Goal: Task Accomplishment & Management: Manage account settings

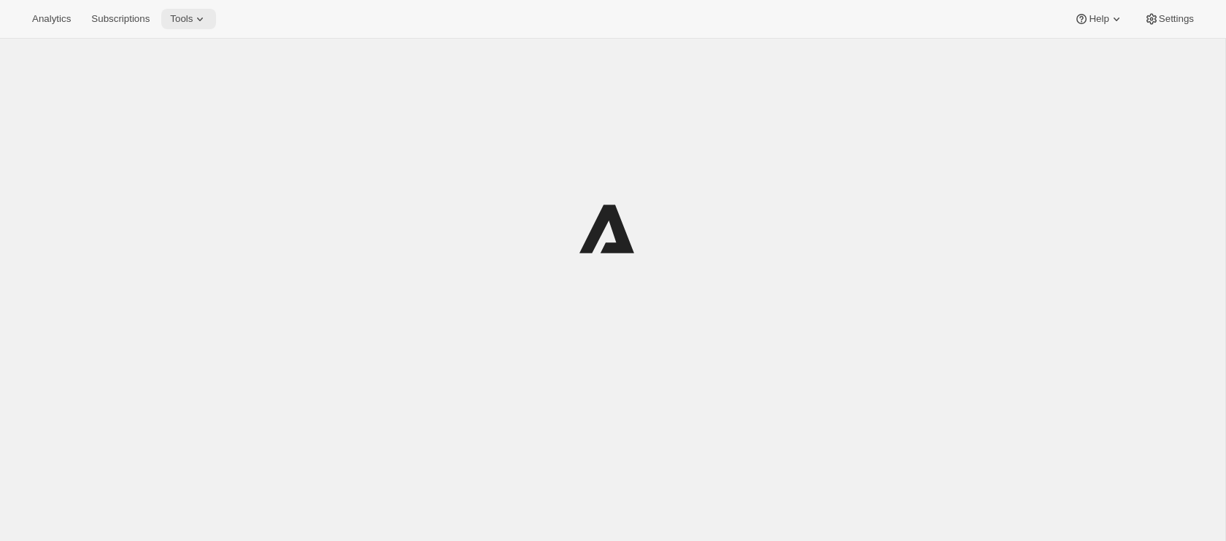
click at [201, 28] on button "Tools" at bounding box center [188, 19] width 55 height 20
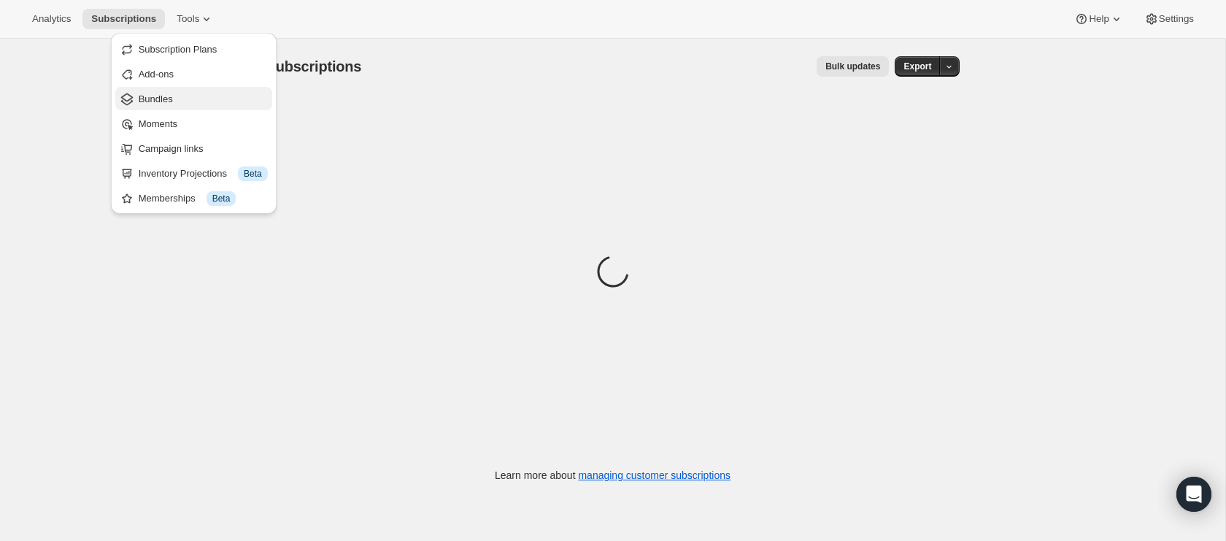
click at [202, 103] on span "Bundles" at bounding box center [203, 99] width 129 height 15
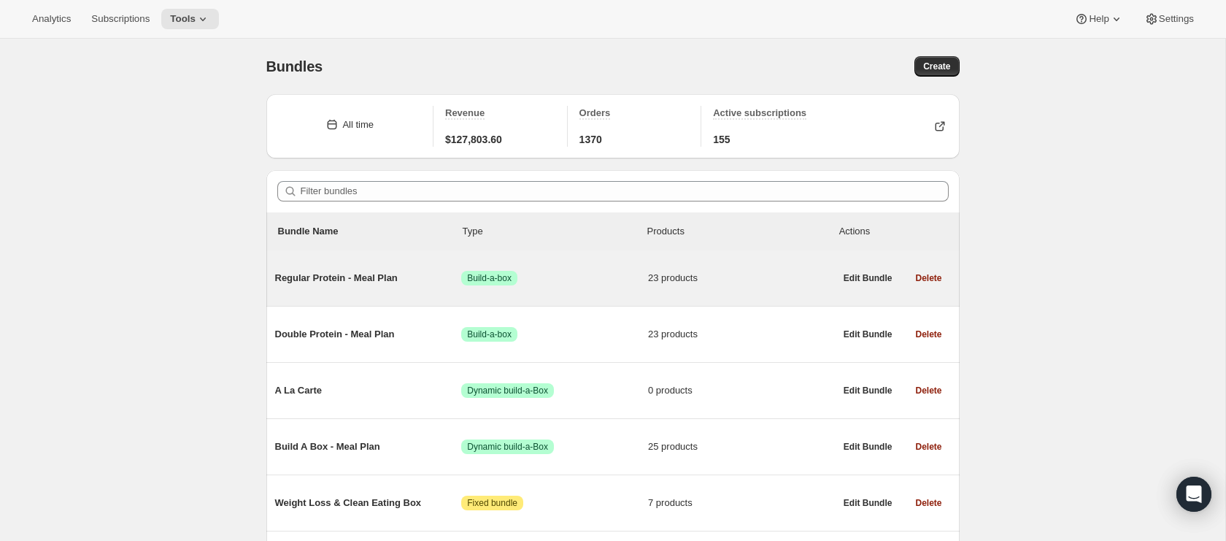
click at [366, 286] on div "Regular Protein - Meal Plan Success Build-a-box 23 products" at bounding box center [555, 278] width 560 height 38
click at [368, 276] on span "Regular Protein - Meal Plan" at bounding box center [368, 278] width 187 height 15
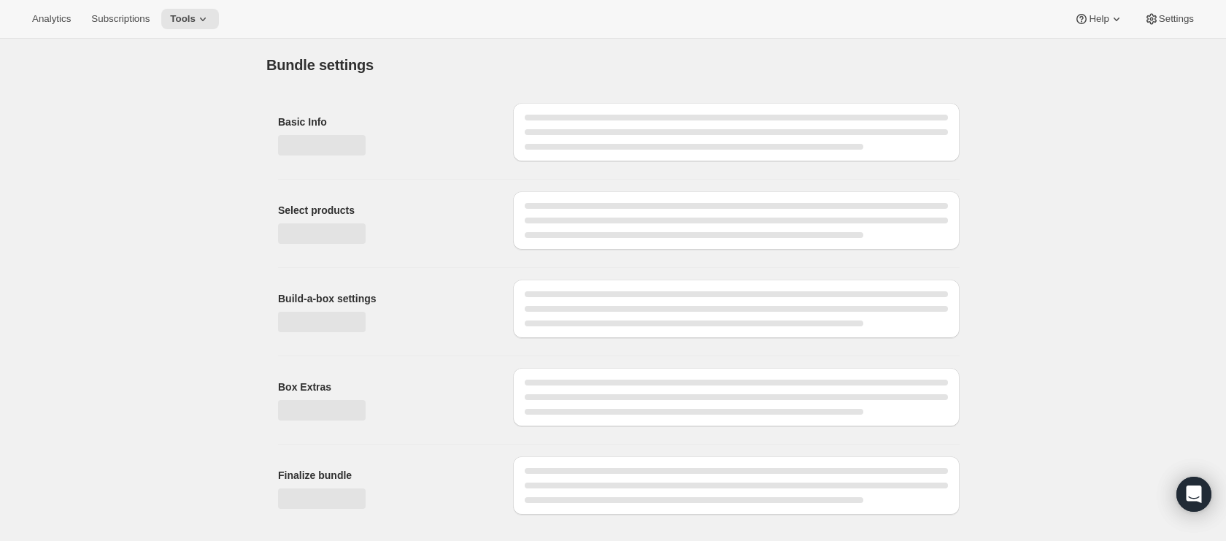
type input "Regular Protein - Meal Plan"
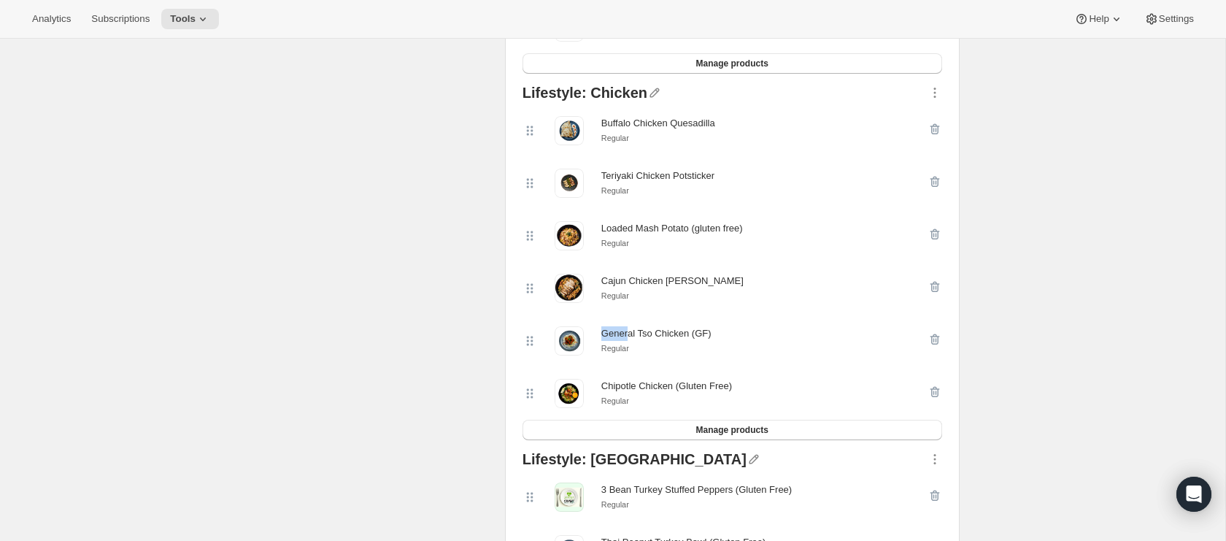
scroll to position [480, 0]
click at [935, 335] on icon "button" at bounding box center [935, 341] width 15 height 15
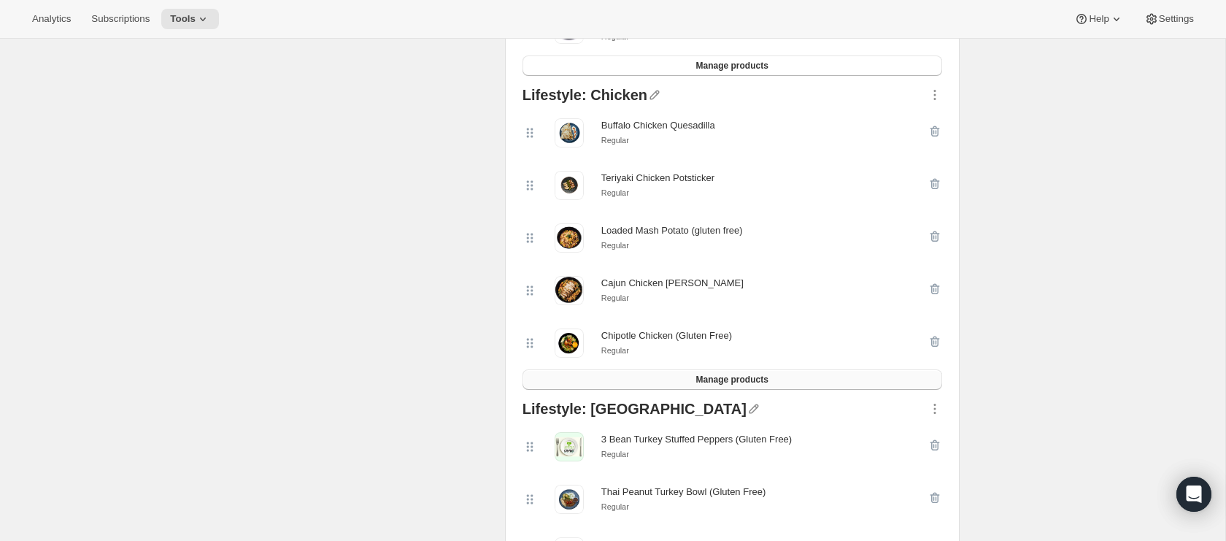
click at [813, 385] on button "Manage products" at bounding box center [733, 379] width 420 height 20
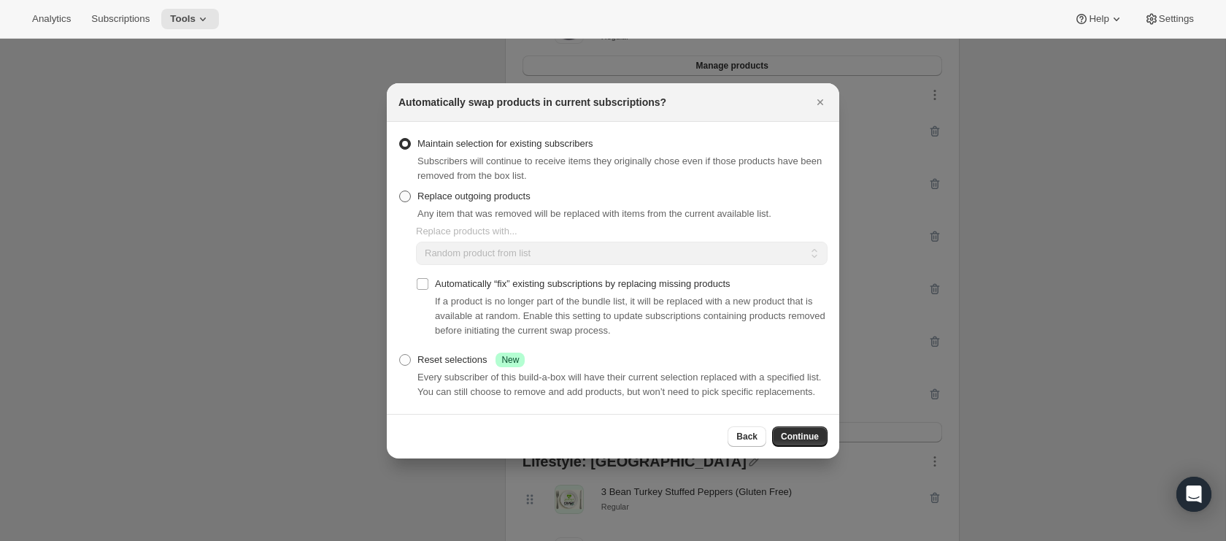
click at [496, 191] on span "Replace outgoing products" at bounding box center [474, 196] width 113 height 11
click at [400, 191] on input "Replace outgoing products" at bounding box center [399, 191] width 1 height 1
radio input "true"
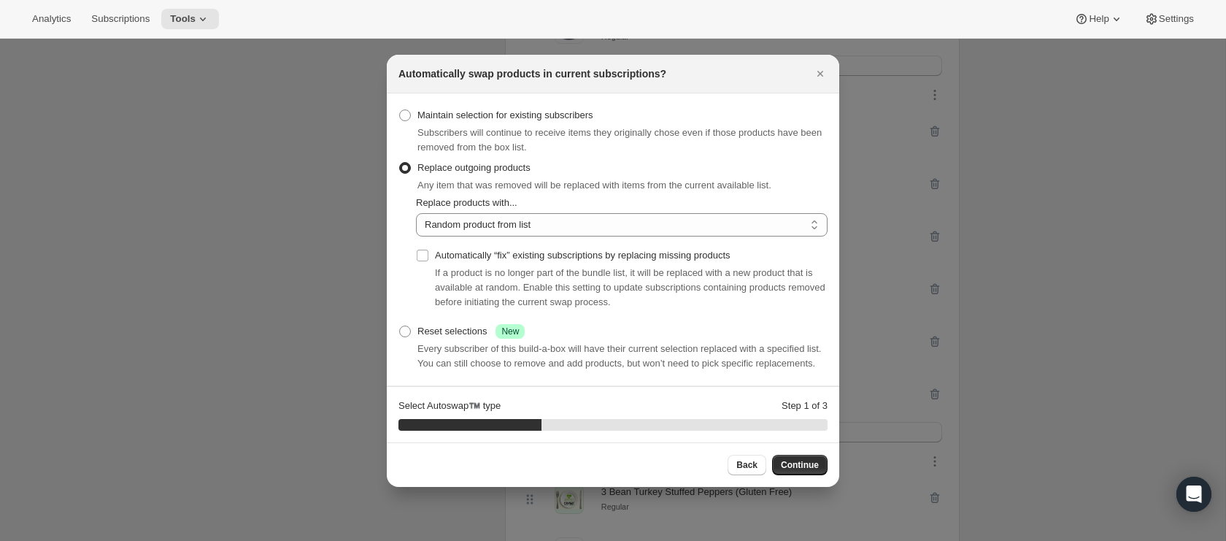
click at [515, 237] on div "Automatically “fix” existing subscriptions by replacing missing products If a p…" at bounding box center [622, 279] width 412 height 85
click at [515, 221] on select "Random product from list Matching product type Select specific replacements" at bounding box center [622, 224] width 412 height 23
select select "selection"
click at [416, 213] on select "Random product from list Matching product type Select specific replacements" at bounding box center [622, 224] width 412 height 23
click at [800, 468] on span "Continue" at bounding box center [800, 465] width 38 height 12
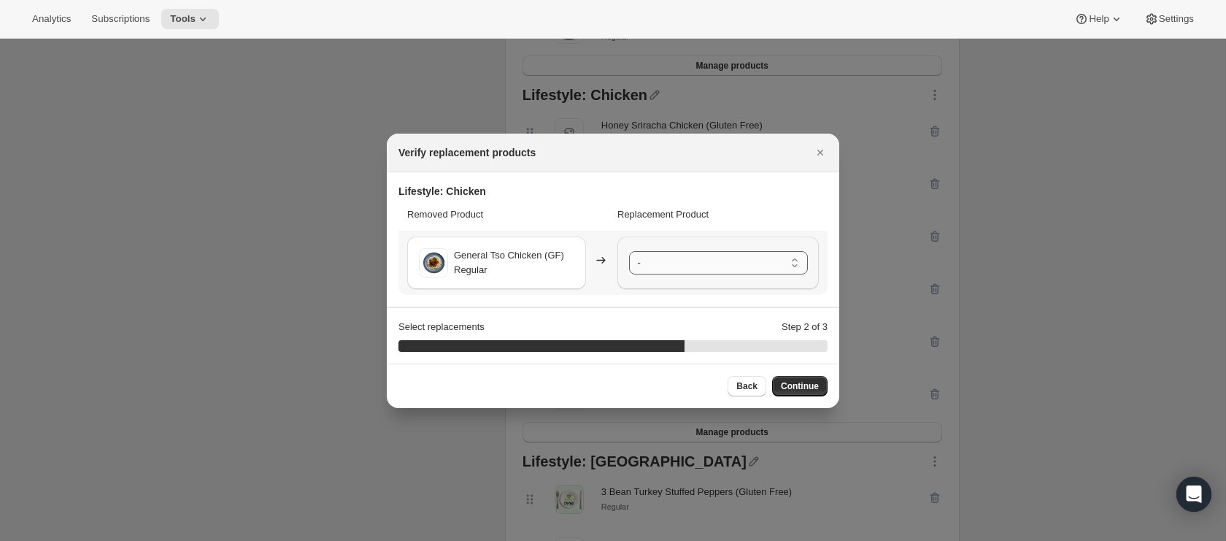
click at [683, 264] on select "- Honey Sriracha Chicken (Gluten Free) - Regular Buffalo Chicken Quesadilla - R…" at bounding box center [718, 262] width 179 height 23
click at [810, 383] on span "Continue" at bounding box center [800, 386] width 38 height 12
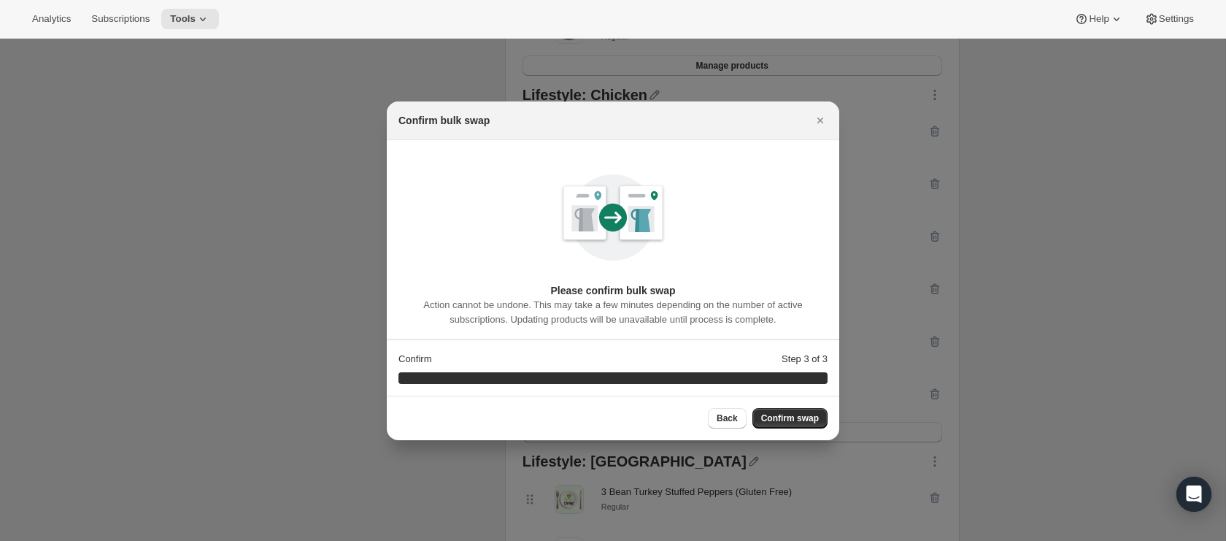
click at [806, 405] on div "Back Confirm swap" at bounding box center [613, 418] width 453 height 45
click at [806, 412] on span "Confirm swap" at bounding box center [790, 418] width 58 height 12
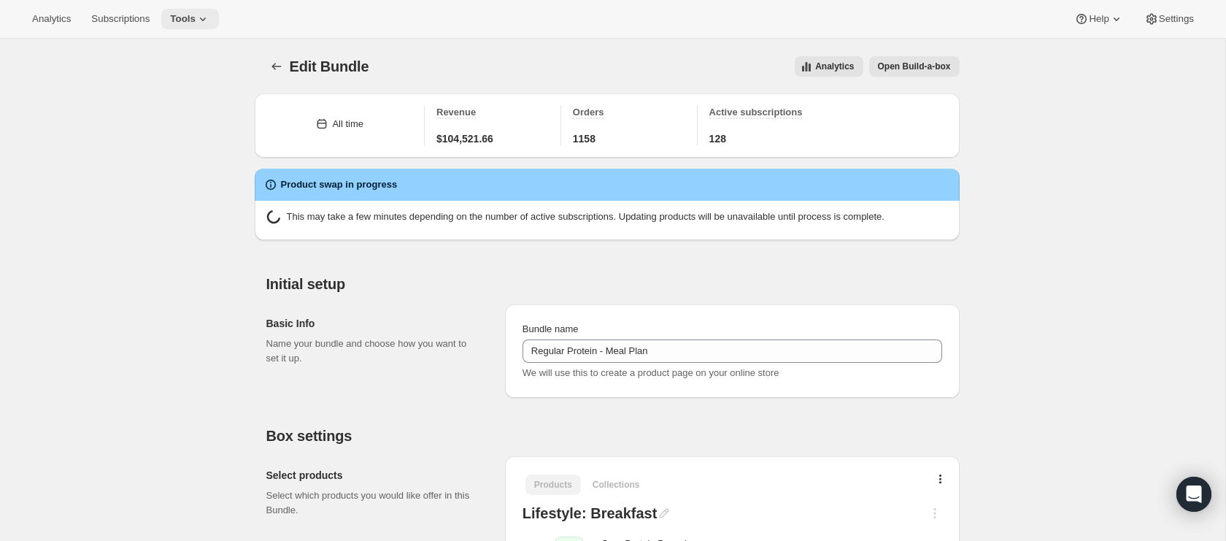
click at [207, 21] on icon at bounding box center [203, 19] width 15 height 15
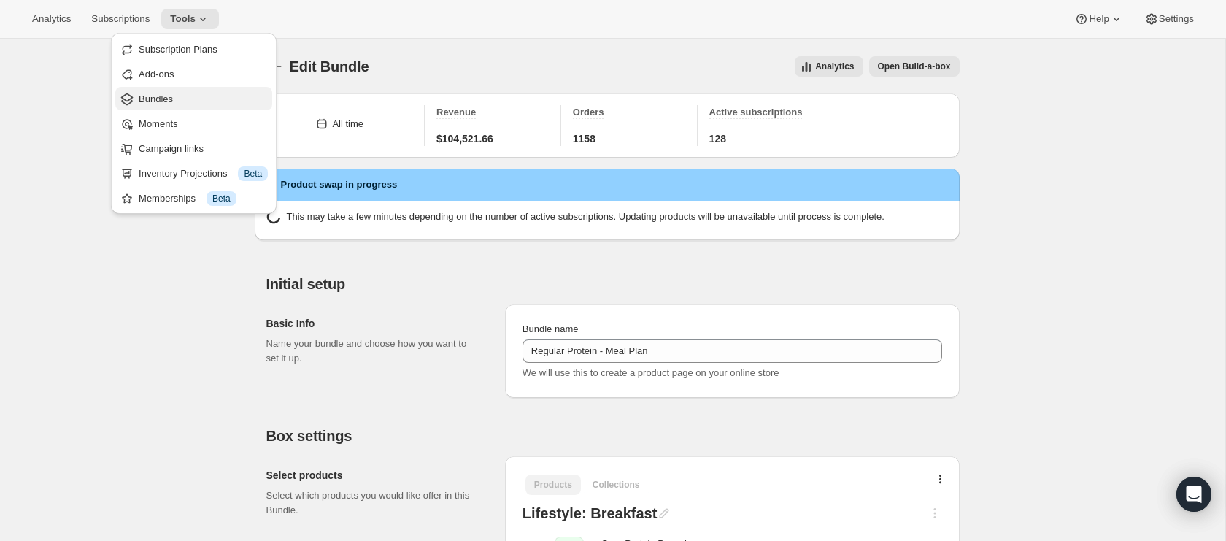
click at [195, 104] on span "Bundles" at bounding box center [203, 99] width 129 height 15
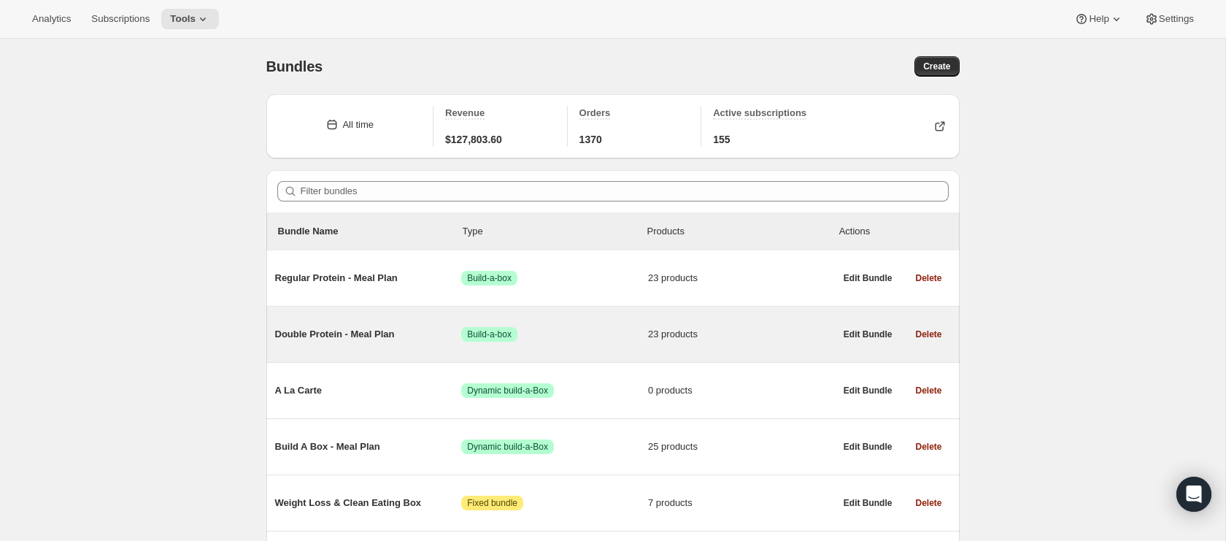
click at [375, 325] on div "Double Protein - Meal Plan Success Build-a-box 23 products" at bounding box center [555, 334] width 560 height 38
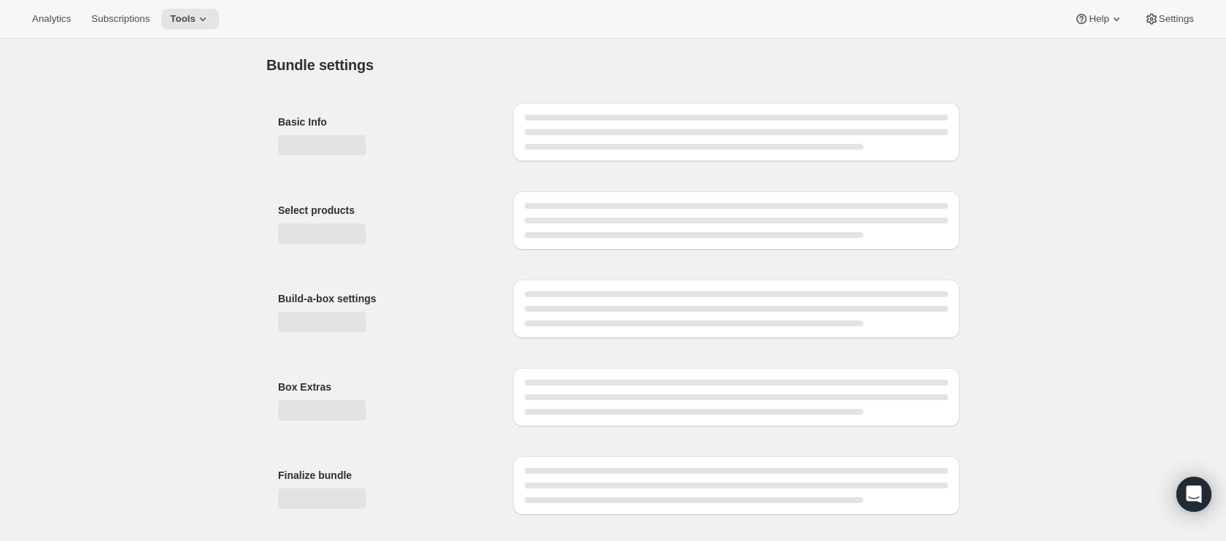
type input "Double Protein - Meal Plan"
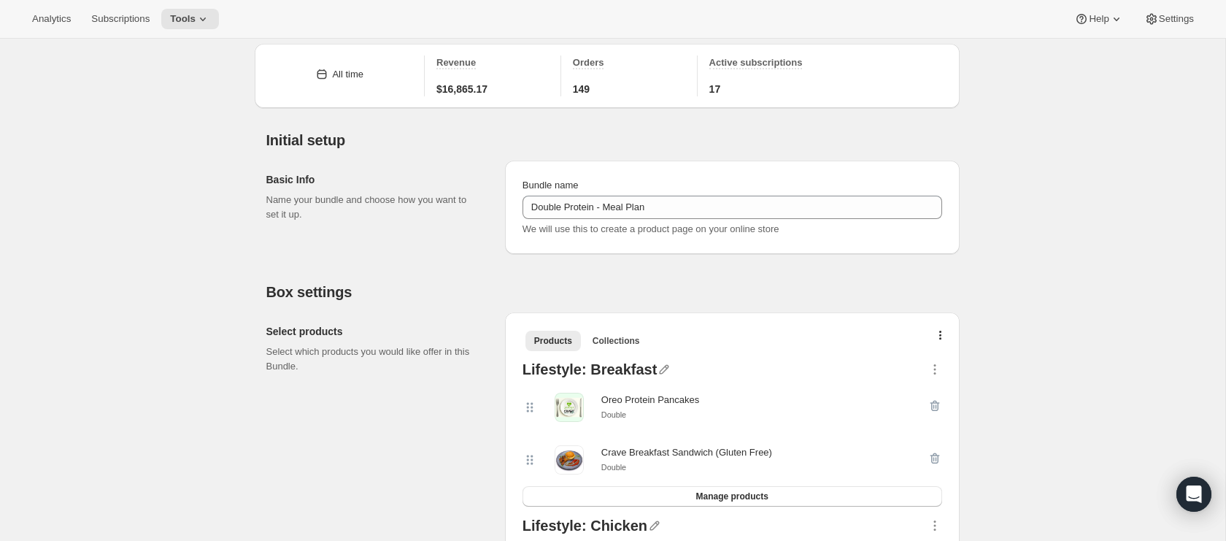
scroll to position [547, 0]
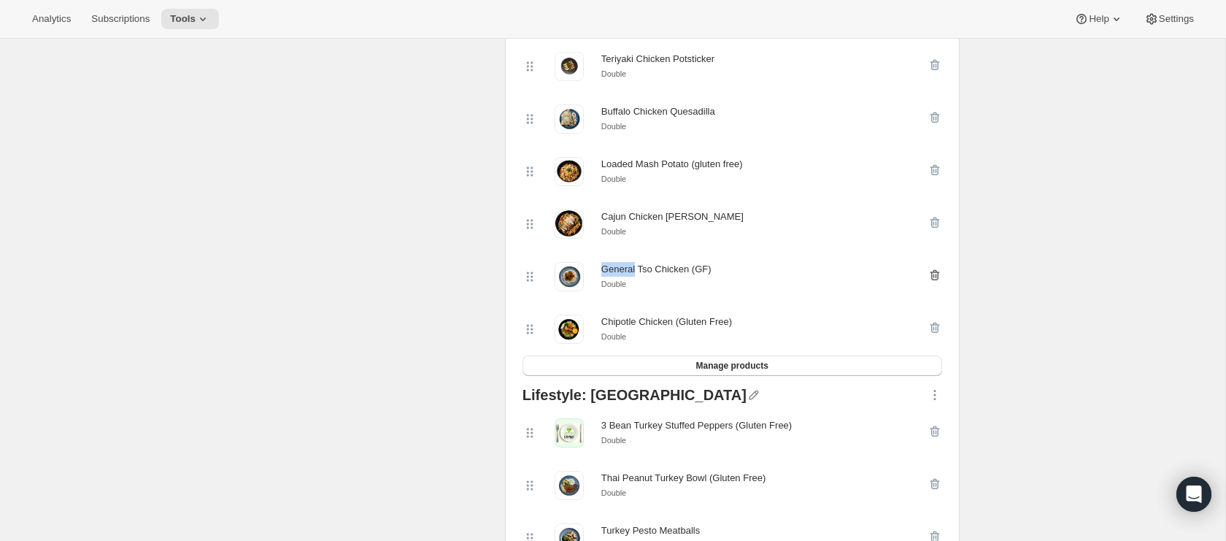
click at [938, 274] on icon "button" at bounding box center [934, 275] width 9 height 11
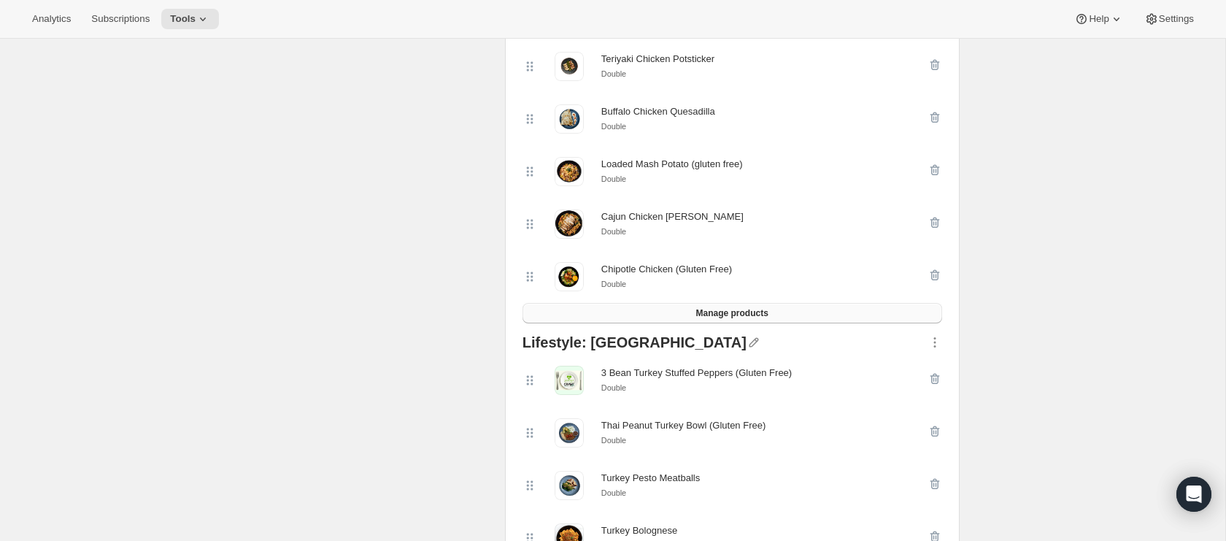
click at [759, 316] on span "Manage products" at bounding box center [732, 313] width 72 height 12
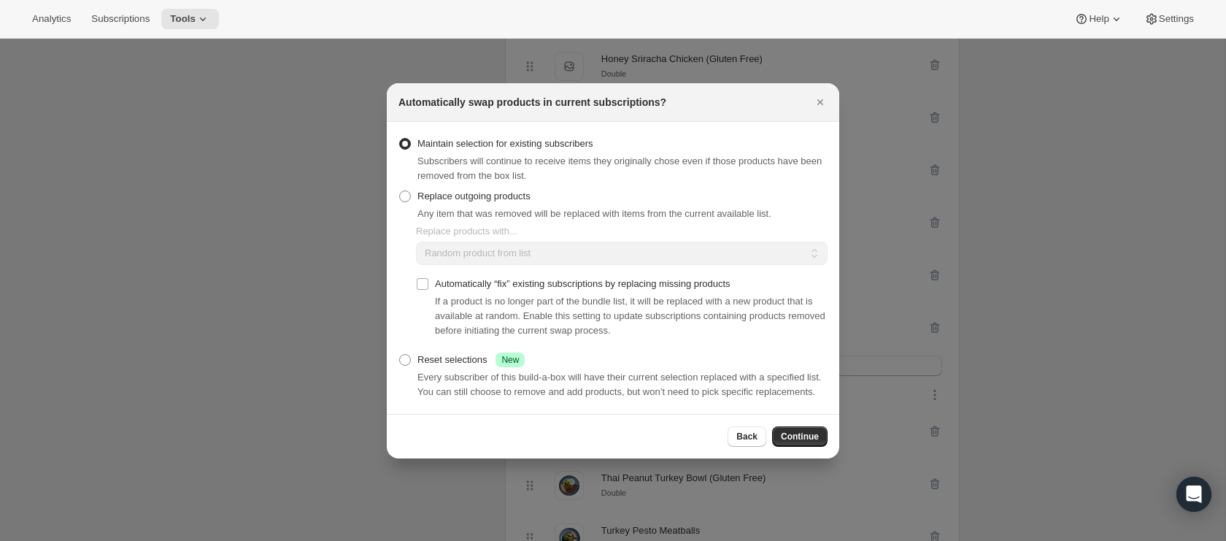
click at [466, 191] on span "Replace outgoing products" at bounding box center [474, 196] width 113 height 11
click at [400, 191] on input "Replace outgoing products" at bounding box center [399, 191] width 1 height 1
radio input "true"
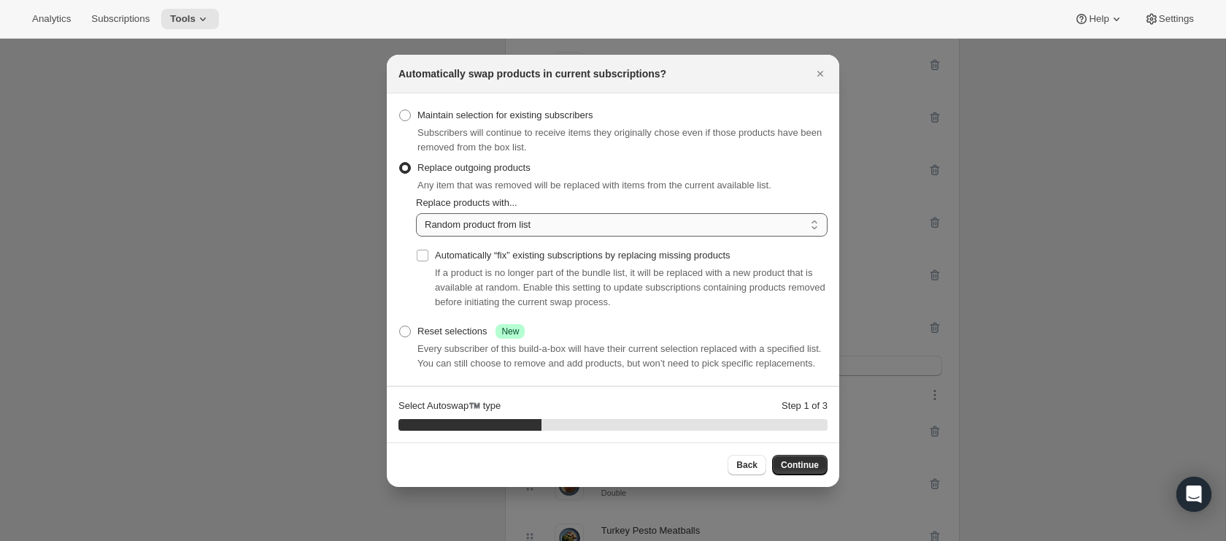
click at [519, 218] on select "Random product from list Matching product type Select specific replacements" at bounding box center [622, 224] width 412 height 23
select select "selection"
click at [416, 213] on select "Random product from list Matching product type Select specific replacements" at bounding box center [622, 224] width 412 height 23
click at [802, 469] on span "Continue" at bounding box center [800, 465] width 38 height 12
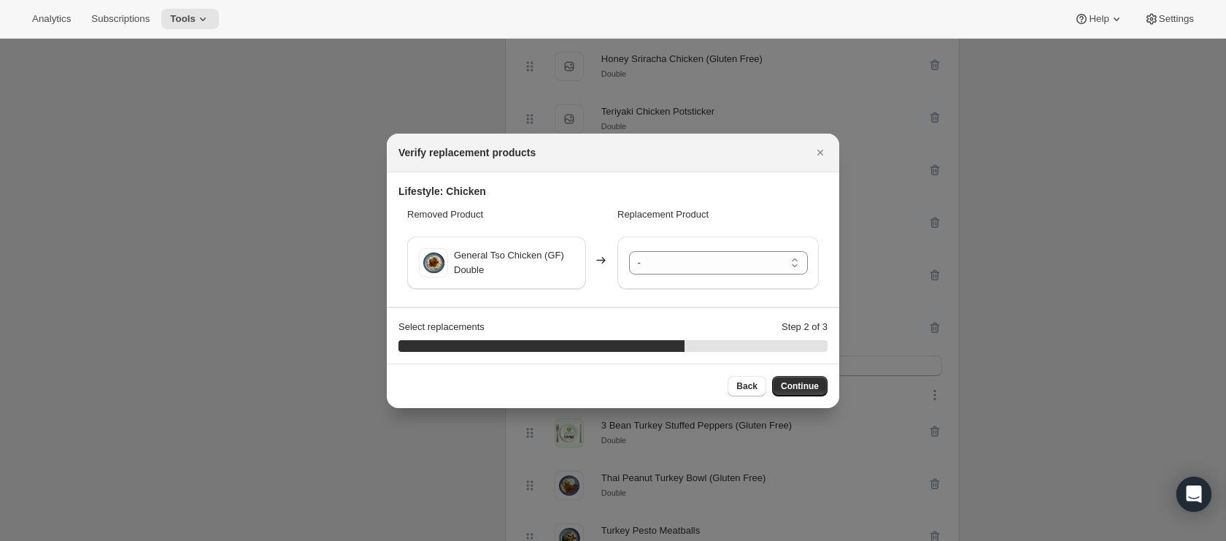
click at [682, 285] on div "- Honey Sriracha Chicken (Gluten Free) - Double Teriyaki Chicken Potsticker - D…" at bounding box center [718, 263] width 201 height 53
click at [682, 272] on select "- Honey Sriracha Chicken (Gluten Free) - Double Teriyaki Chicken Potsticker - D…" at bounding box center [718, 262] width 179 height 23
click at [801, 381] on span "Continue" at bounding box center [800, 386] width 38 height 12
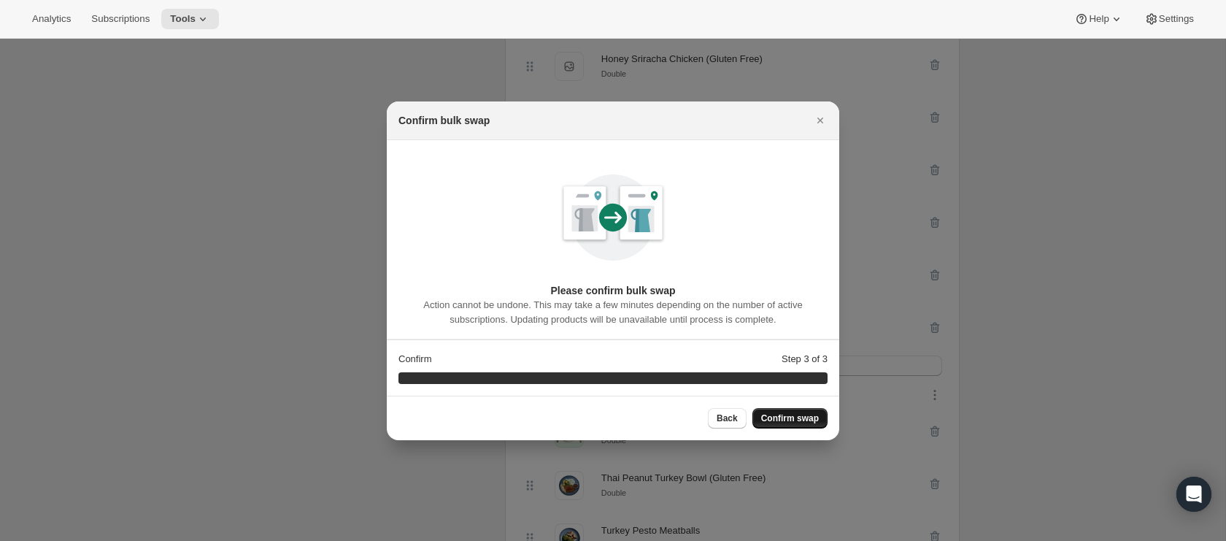
click at [802, 418] on span "Confirm swap" at bounding box center [790, 418] width 58 height 12
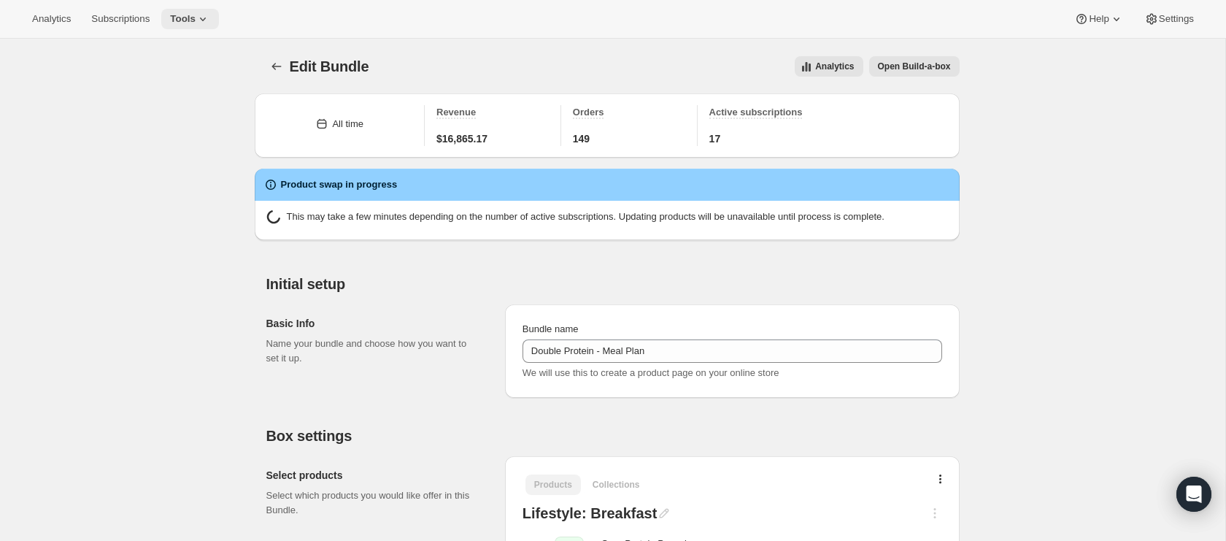
click at [193, 20] on span "Tools" at bounding box center [183, 19] width 26 height 12
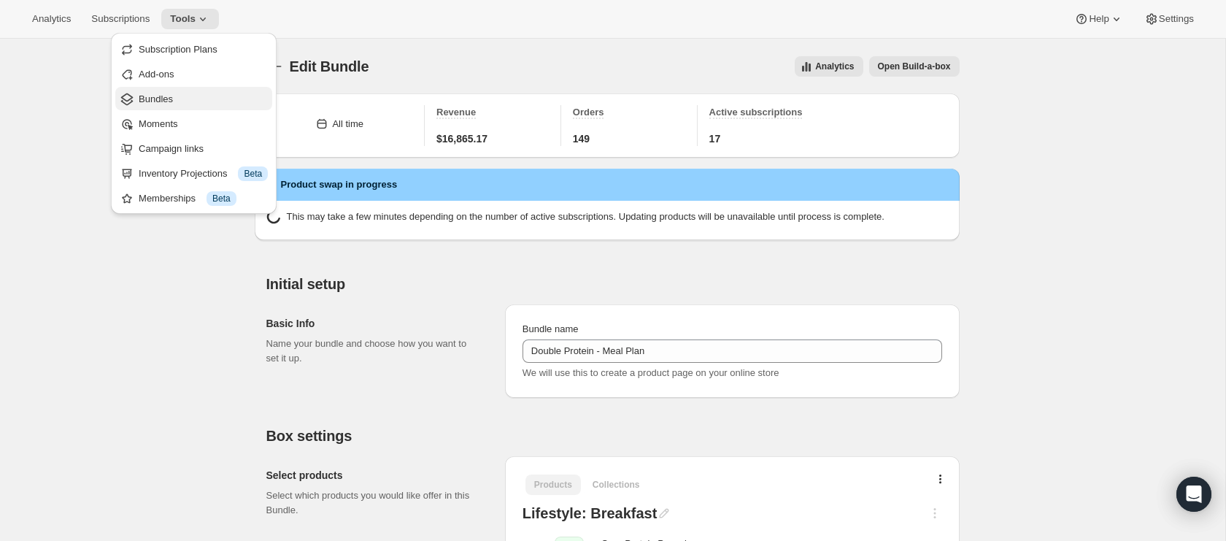
click at [200, 92] on span "Bundles" at bounding box center [203, 99] width 129 height 15
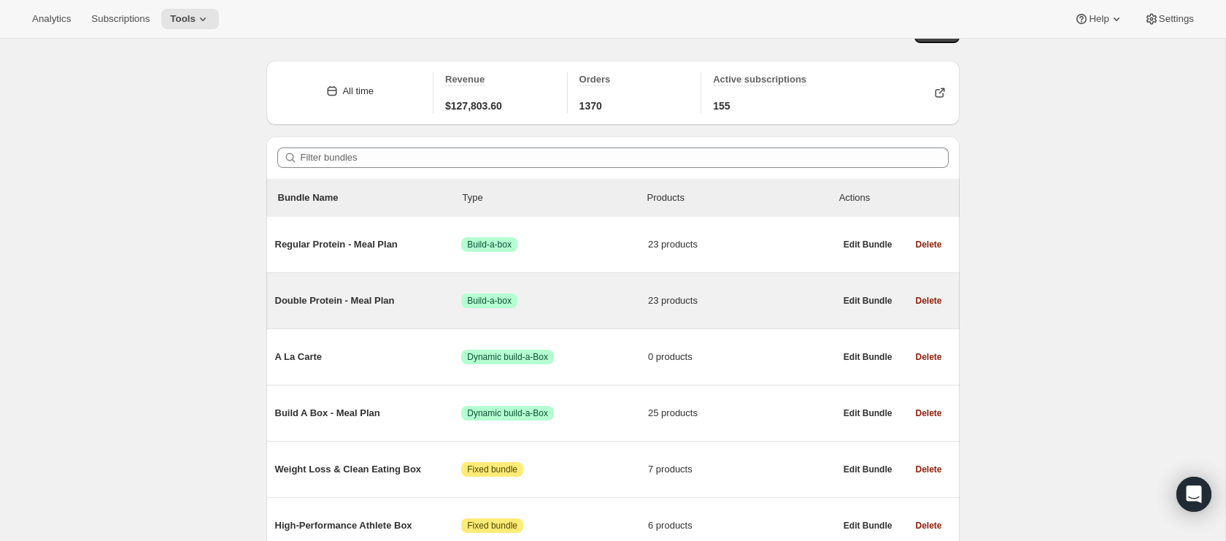
scroll to position [37, 0]
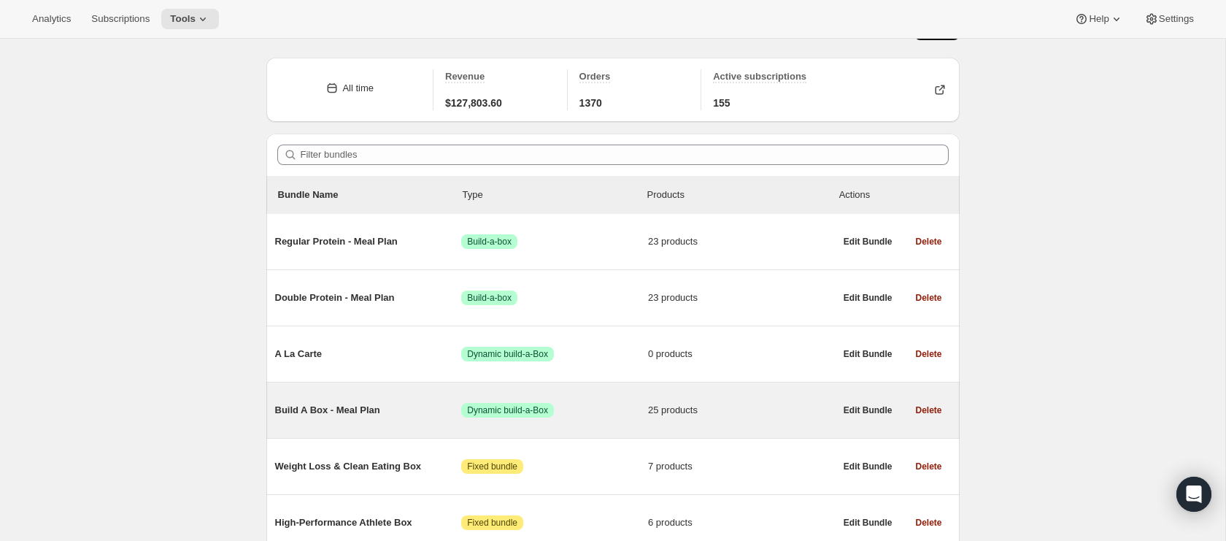
click at [364, 413] on span "Build A Box - Meal Plan" at bounding box center [368, 410] width 187 height 15
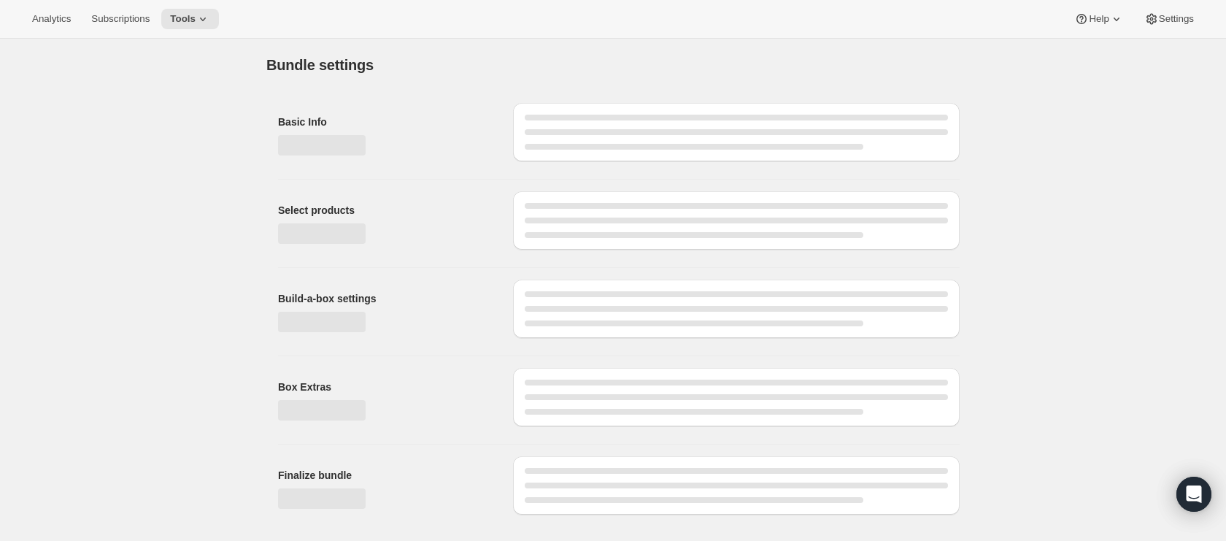
type input "Build A Box - Meal Plan"
radio input "true"
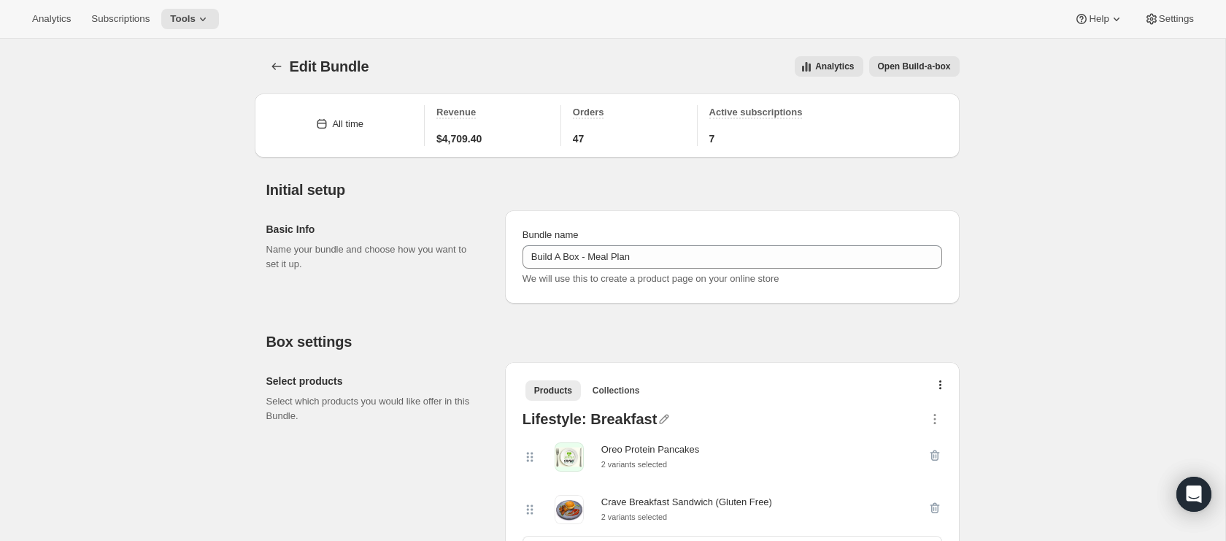
scroll to position [547, 0]
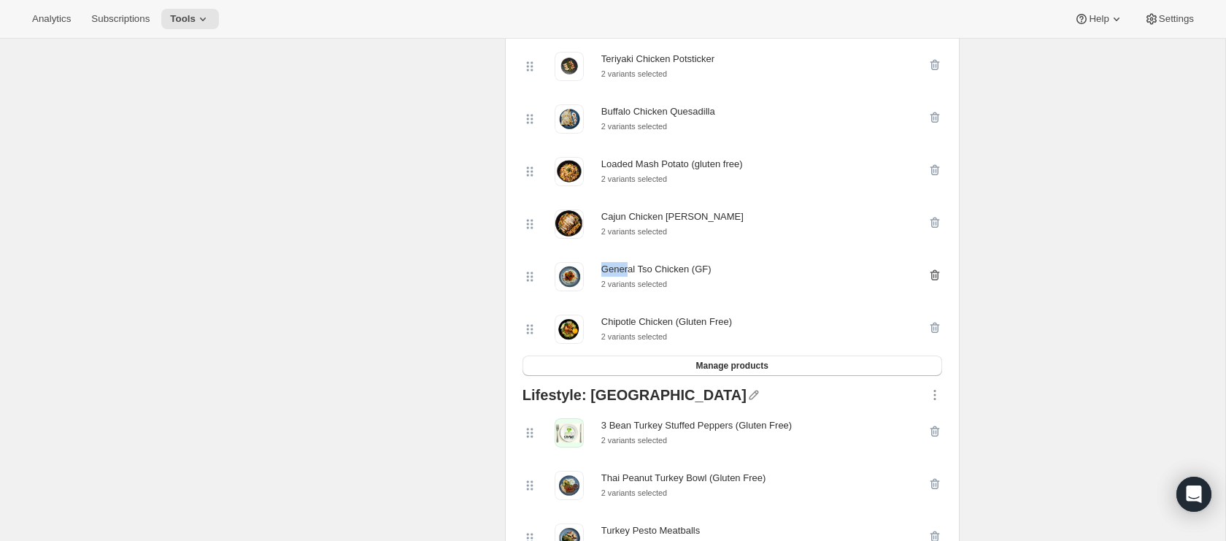
click at [933, 282] on icon "button" at bounding box center [935, 275] width 15 height 15
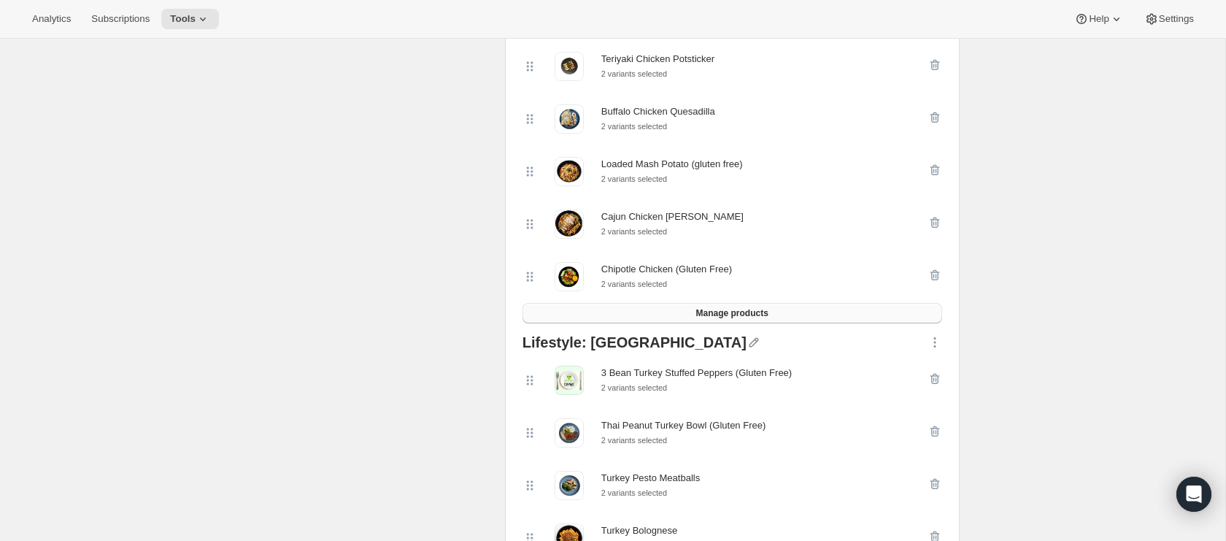
click at [738, 323] on button "Manage products" at bounding box center [733, 313] width 420 height 20
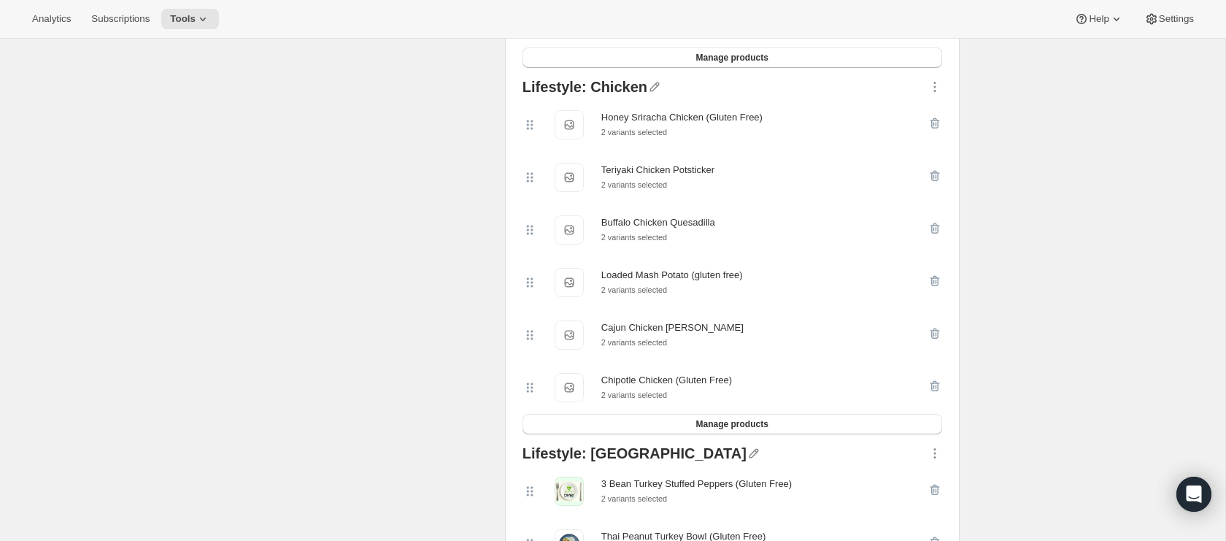
scroll to position [0, 0]
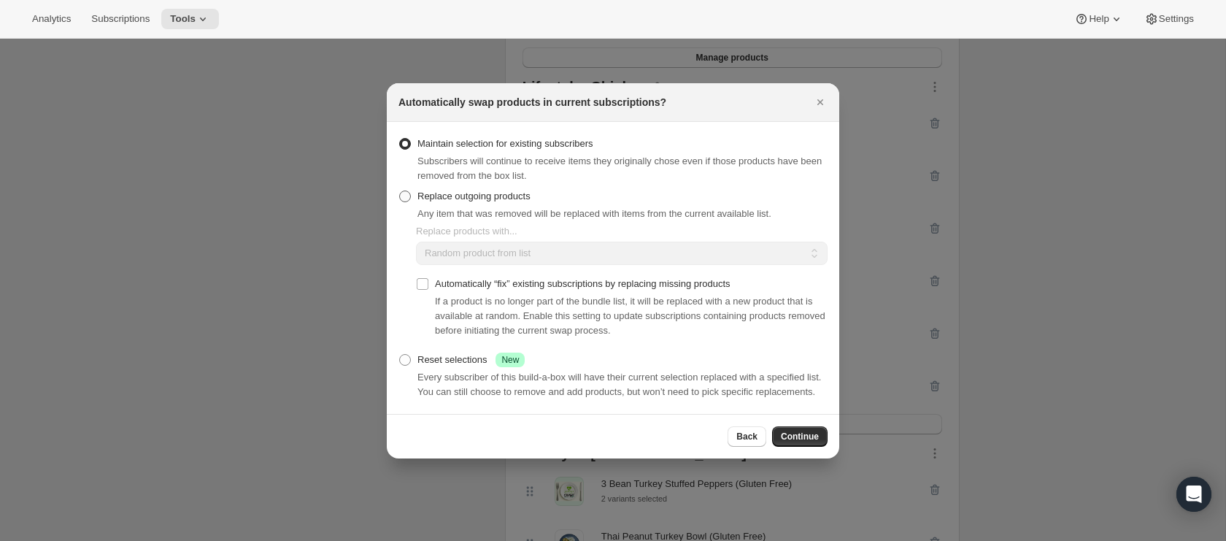
click at [508, 186] on label "Replace outgoing products" at bounding box center [465, 196] width 132 height 20
click at [400, 191] on input "Replace outgoing products" at bounding box center [399, 191] width 1 height 1
radio input "true"
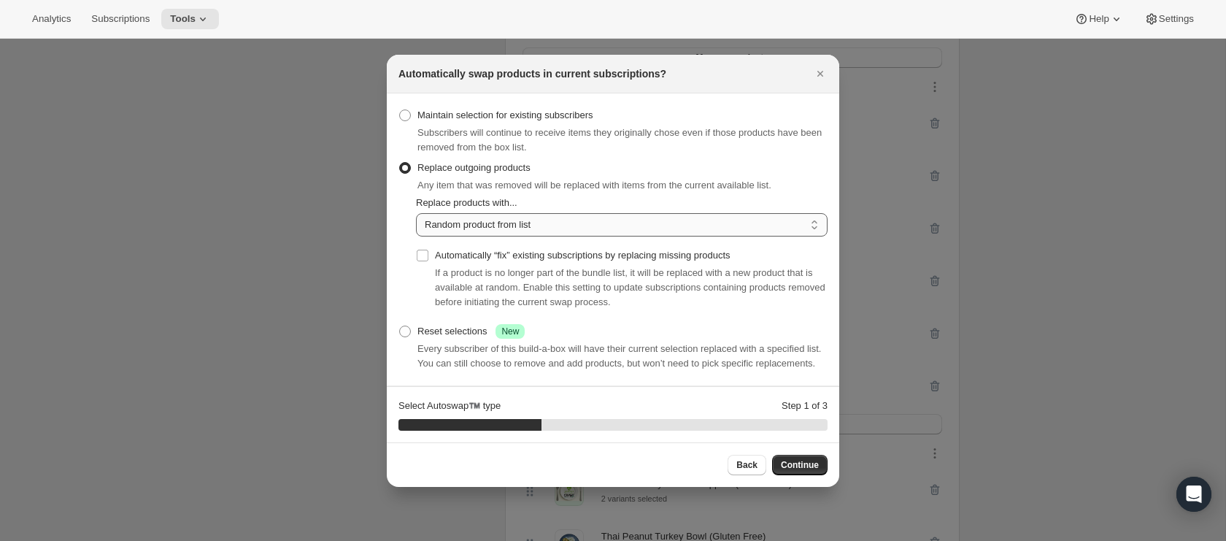
click at [508, 223] on select "Random product from list Matching product type Select specific replacements" at bounding box center [622, 224] width 412 height 23
select select "selection"
click at [416, 213] on select "Random product from list Matching product type Select specific replacements" at bounding box center [622, 224] width 412 height 23
click at [816, 469] on span "Continue" at bounding box center [800, 465] width 38 height 12
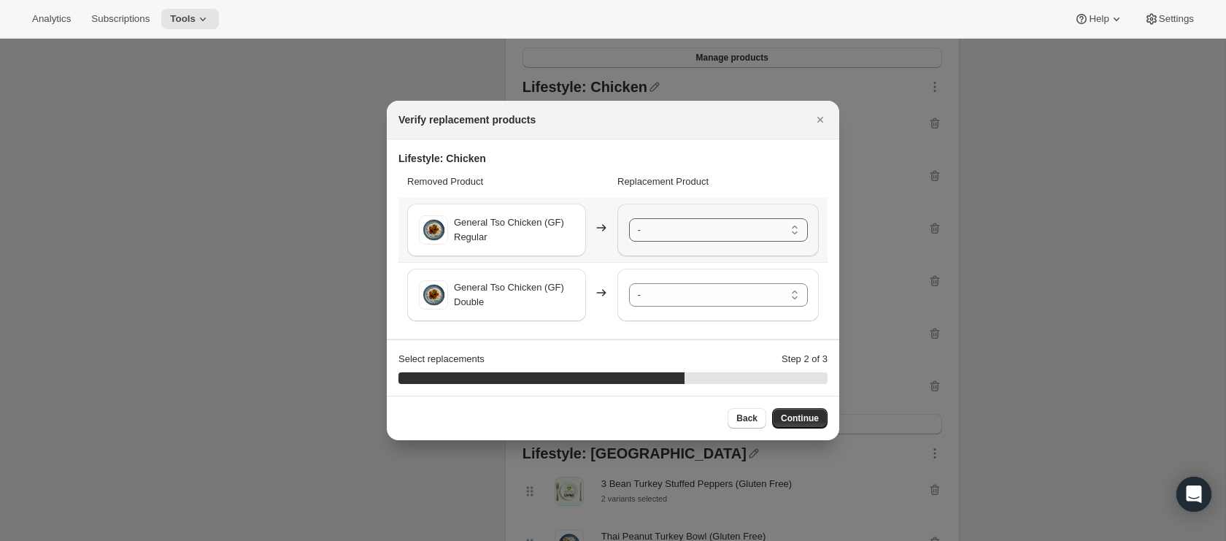
click at [690, 239] on select "- Honey Sriracha Chicken (Gluten Free) - Regular Honey Sriracha Chicken (Gluten…" at bounding box center [718, 229] width 179 height 23
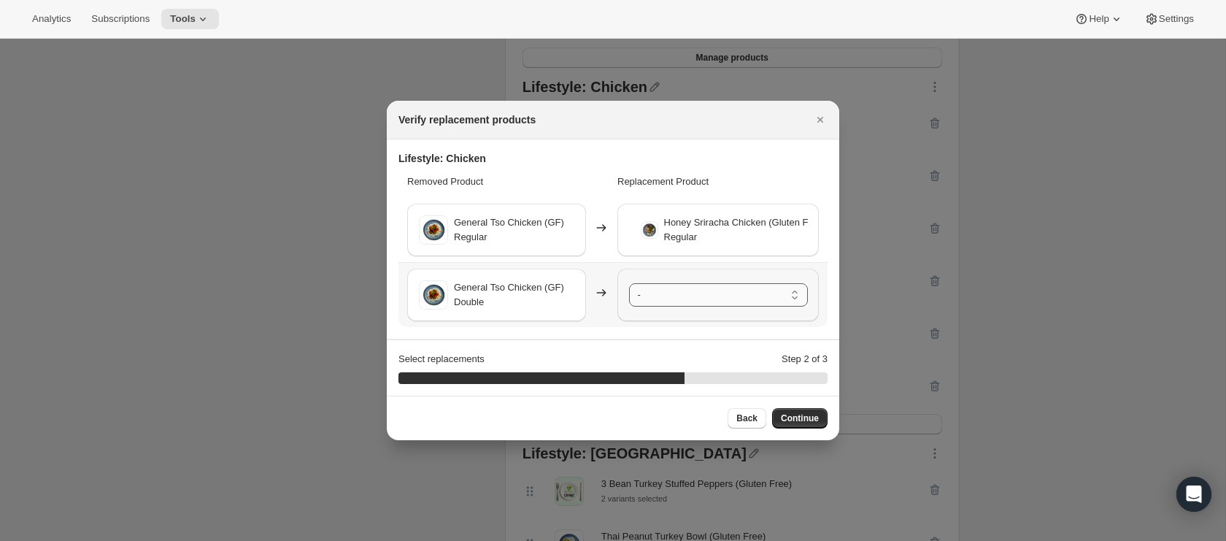
click at [681, 294] on select "- Honey Sriracha Chicken (Gluten Free) - Regular Honey Sriracha Chicken (Gluten…" at bounding box center [718, 294] width 179 height 23
click at [787, 412] on span "Continue" at bounding box center [800, 418] width 38 height 12
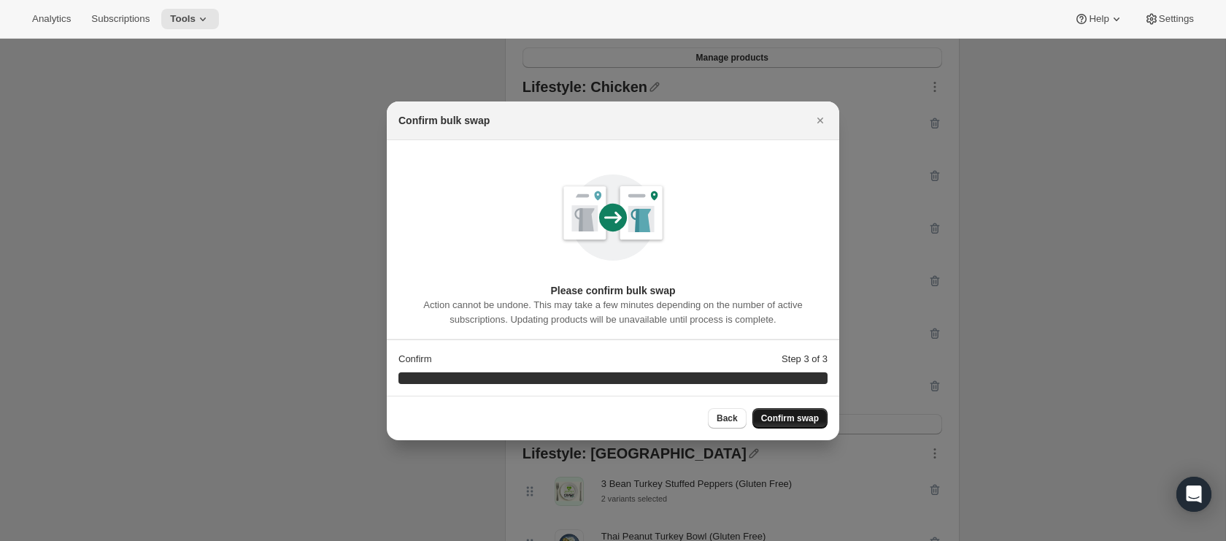
click at [795, 420] on span "Confirm swap" at bounding box center [790, 418] width 58 height 12
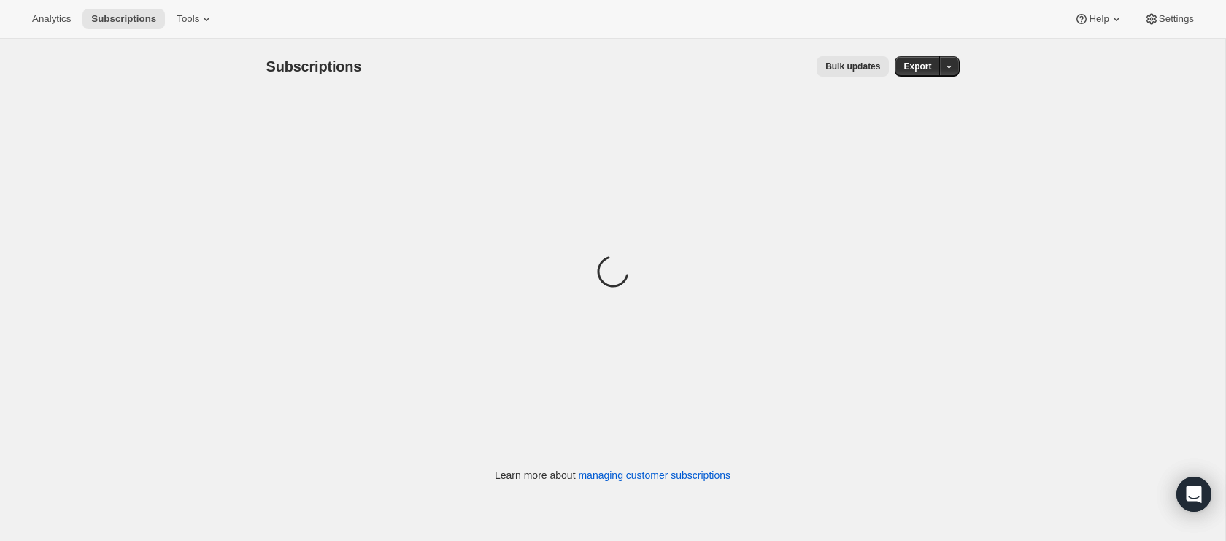
click at [185, 30] on div "Analytics Subscriptions Tools Help Settings" at bounding box center [613, 19] width 1226 height 39
click at [185, 27] on button "Tools" at bounding box center [195, 19] width 55 height 20
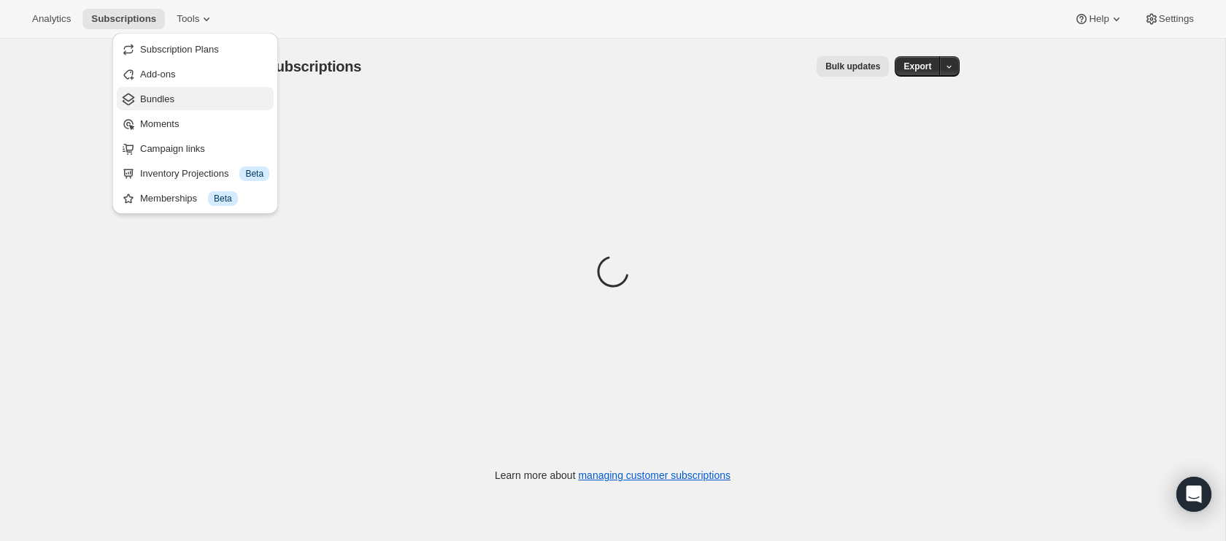
click at [184, 98] on span "Bundles" at bounding box center [204, 99] width 129 height 15
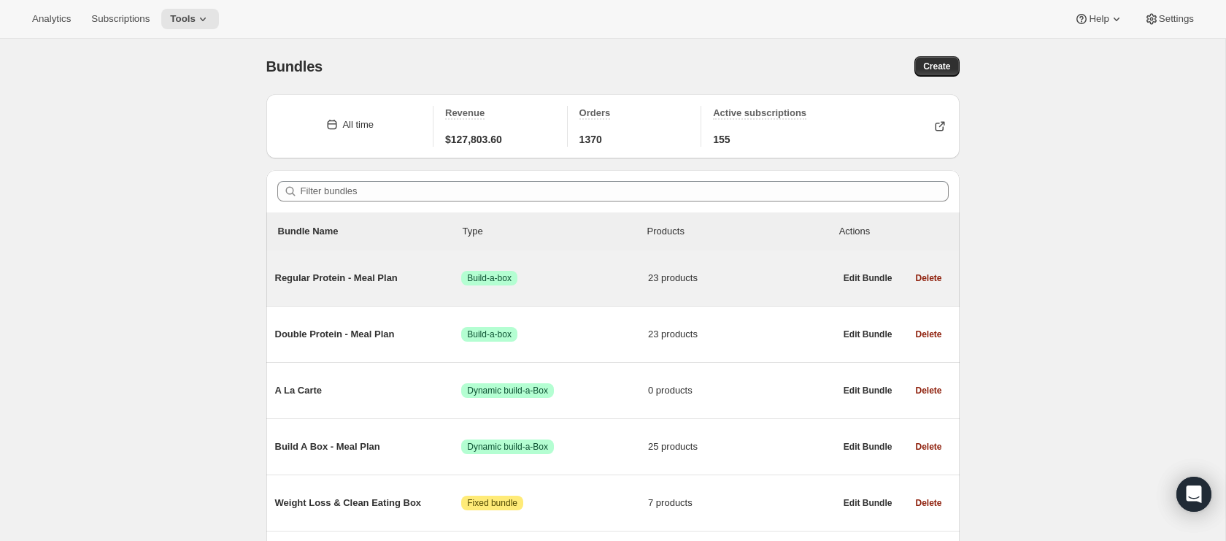
click at [323, 271] on span "Regular Protein - Meal Plan" at bounding box center [368, 278] width 187 height 15
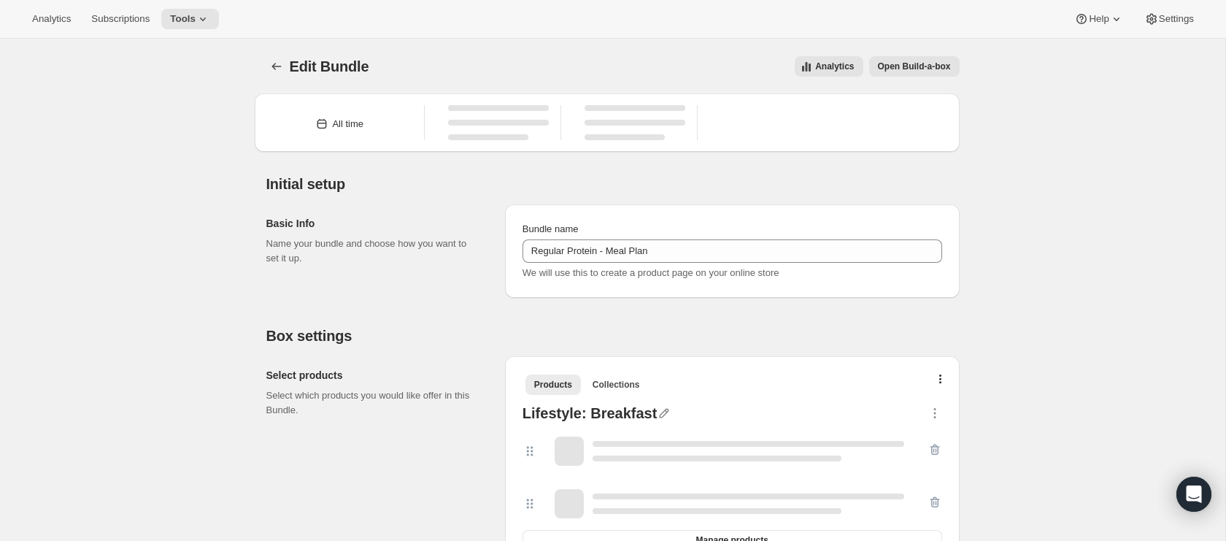
type input "Regular Protein - Meal Plan"
